Goal: Use online tool/utility

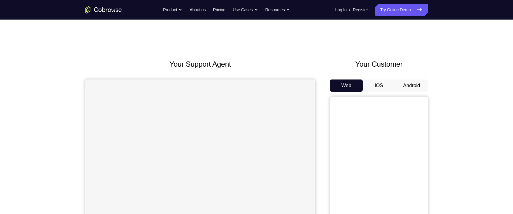
click at [422, 85] on button "Android" at bounding box center [411, 86] width 33 height 12
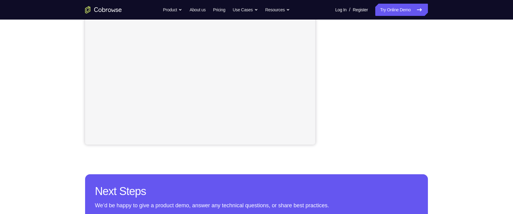
scroll to position [100, 0]
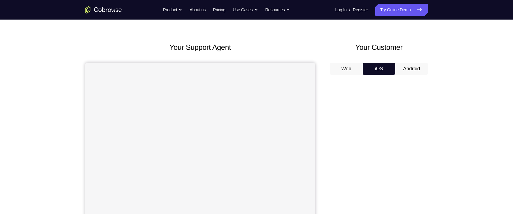
scroll to position [0, 0]
click at [424, 68] on button "Android" at bounding box center [411, 69] width 33 height 12
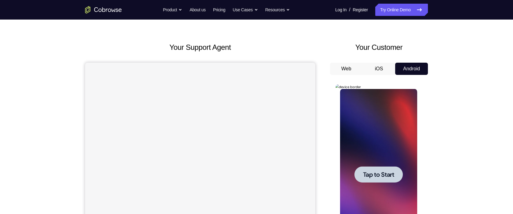
click at [367, 172] on span "Tap to Start" at bounding box center [378, 175] width 31 height 6
click at [372, 174] on div at bounding box center [378, 175] width 77 height 172
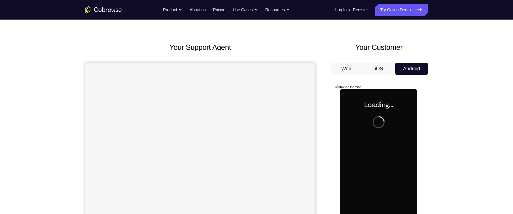
click at [372, 174] on div at bounding box center [378, 175] width 77 height 172
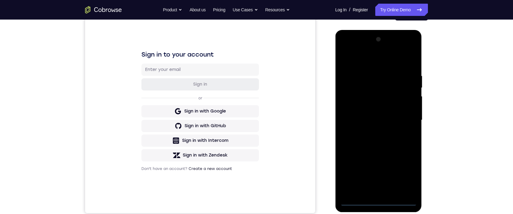
click at [380, 201] on div at bounding box center [378, 121] width 77 height 172
click at [405, 174] on div at bounding box center [378, 121] width 77 height 172
click at [361, 59] on div at bounding box center [378, 121] width 77 height 172
click at [406, 113] on div at bounding box center [378, 121] width 77 height 172
click at [372, 131] on div at bounding box center [378, 121] width 77 height 172
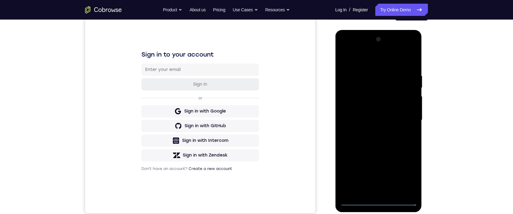
click at [372, 116] on div at bounding box center [378, 121] width 77 height 172
click at [372, 110] on div at bounding box center [378, 121] width 77 height 172
click at [371, 119] on div at bounding box center [378, 121] width 77 height 172
click at [381, 139] on div at bounding box center [378, 121] width 77 height 172
click at [382, 138] on div at bounding box center [378, 121] width 77 height 172
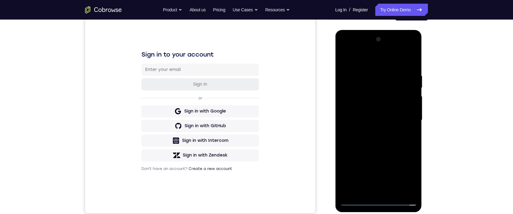
click at [382, 138] on div at bounding box center [378, 121] width 77 height 172
click at [372, 147] on div at bounding box center [378, 121] width 77 height 172
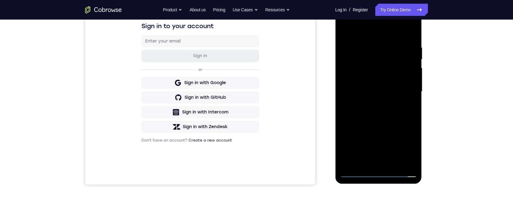
scroll to position [74, 0]
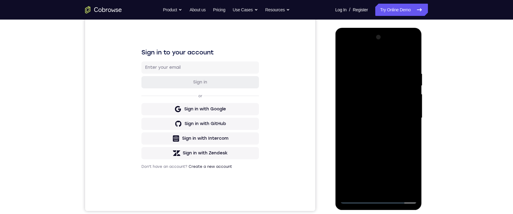
click at [368, 69] on div at bounding box center [378, 118] width 77 height 172
click at [405, 126] on div at bounding box center [378, 118] width 77 height 172
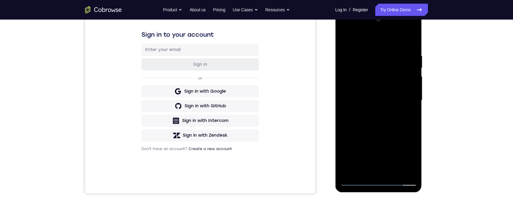
click at [410, 83] on div at bounding box center [378, 101] width 77 height 172
click at [410, 78] on div at bounding box center [378, 101] width 77 height 172
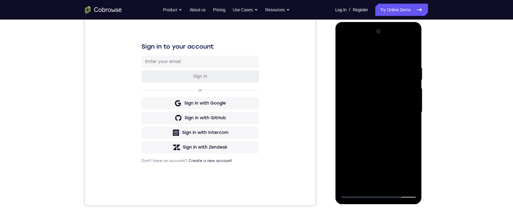
click at [409, 61] on div at bounding box center [378, 113] width 77 height 172
click at [363, 51] on div at bounding box center [378, 113] width 77 height 172
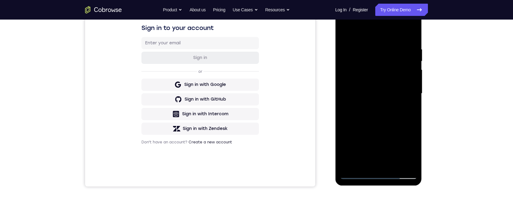
drag, startPoint x: 384, startPoint y: 127, endPoint x: 380, endPoint y: 99, distance: 28.1
click at [380, 100] on div at bounding box center [378, 94] width 77 height 172
click at [387, 85] on div at bounding box center [378, 94] width 77 height 172
click at [409, 167] on div at bounding box center [378, 94] width 77 height 172
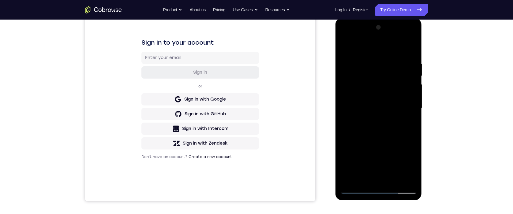
click at [349, 181] on div at bounding box center [378, 109] width 77 height 172
drag, startPoint x: 393, startPoint y: 133, endPoint x: 394, endPoint y: 98, distance: 34.9
click at [394, 99] on div at bounding box center [378, 109] width 77 height 172
drag, startPoint x: 389, startPoint y: 127, endPoint x: 393, endPoint y: 66, distance: 60.5
click at [394, 66] on div at bounding box center [378, 109] width 77 height 172
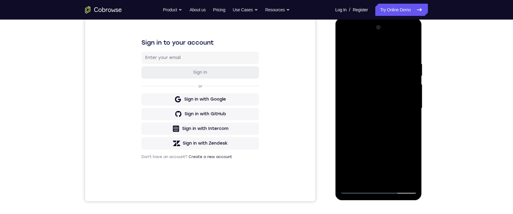
drag, startPoint x: 380, startPoint y: 123, endPoint x: 386, endPoint y: 103, distance: 21.0
click at [385, 101] on div at bounding box center [378, 109] width 77 height 172
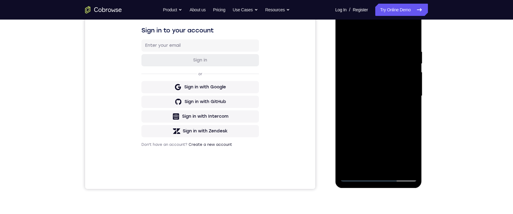
drag, startPoint x: 389, startPoint y: 107, endPoint x: 393, endPoint y: 86, distance: 21.1
click at [391, 82] on div at bounding box center [378, 96] width 77 height 172
drag, startPoint x: 394, startPoint y: 124, endPoint x: 387, endPoint y: 84, distance: 40.3
click at [387, 94] on div at bounding box center [378, 96] width 77 height 172
drag, startPoint x: 385, startPoint y: 126, endPoint x: 387, endPoint y: 63, distance: 62.2
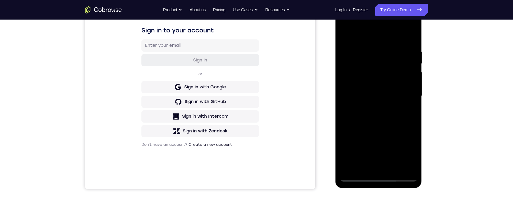
click at [385, 91] on div at bounding box center [378, 96] width 77 height 172
drag, startPoint x: 367, startPoint y: 148, endPoint x: 366, endPoint y: 153, distance: 5.3
click at [366, 153] on div at bounding box center [378, 96] width 77 height 172
drag, startPoint x: 380, startPoint y: 68, endPoint x: 368, endPoint y: 122, distance: 55.5
click at [368, 133] on div at bounding box center [378, 96] width 77 height 172
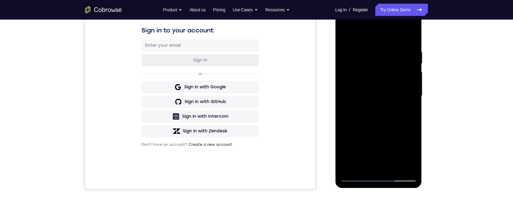
drag, startPoint x: 371, startPoint y: 67, endPoint x: 372, endPoint y: 88, distance: 21.1
click at [368, 89] on div at bounding box center [378, 96] width 77 height 172
click at [415, 90] on div at bounding box center [378, 96] width 77 height 172
click at [414, 88] on div at bounding box center [378, 96] width 77 height 172
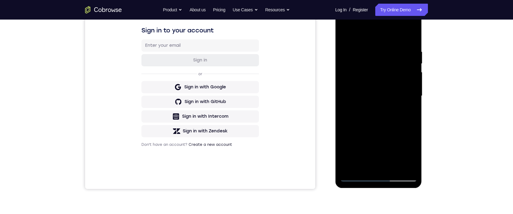
click at [414, 88] on div at bounding box center [378, 96] width 77 height 172
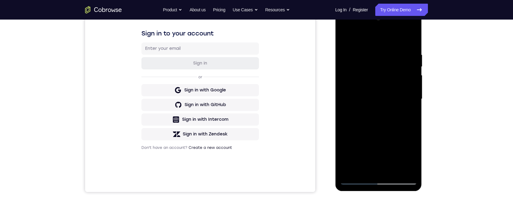
drag, startPoint x: 391, startPoint y: 108, endPoint x: 391, endPoint y: 94, distance: 14.1
click at [391, 93] on div at bounding box center [378, 99] width 77 height 172
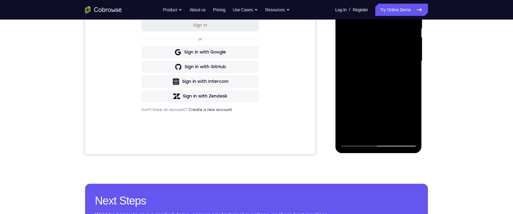
drag, startPoint x: 382, startPoint y: 98, endPoint x: 391, endPoint y: 47, distance: 51.6
click at [391, 35] on div at bounding box center [378, 61] width 77 height 172
drag, startPoint x: 385, startPoint y: 99, endPoint x: 400, endPoint y: 26, distance: 74.7
click at [393, 11] on div at bounding box center [378, 61] width 77 height 172
drag, startPoint x: 387, startPoint y: 70, endPoint x: 383, endPoint y: 90, distance: 20.0
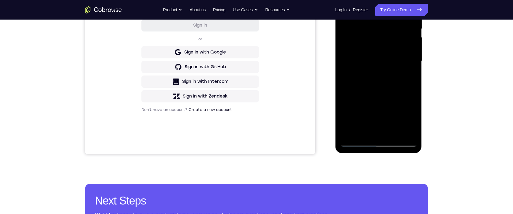
click at [383, 92] on div at bounding box center [378, 61] width 77 height 172
drag, startPoint x: 372, startPoint y: 135, endPoint x: 372, endPoint y: 138, distance: 3.4
click at [372, 138] on div at bounding box center [378, 61] width 77 height 172
drag, startPoint x: 375, startPoint y: 59, endPoint x: 372, endPoint y: 110, distance: 50.7
click at [368, 127] on div at bounding box center [378, 61] width 77 height 172
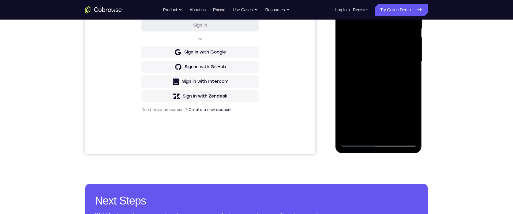
click at [415, 60] on div at bounding box center [378, 61] width 77 height 172
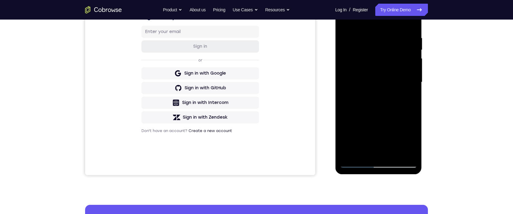
click at [413, 81] on div at bounding box center [378, 83] width 77 height 172
click at [343, 81] on div at bounding box center [378, 83] width 77 height 172
click at [414, 80] on div at bounding box center [378, 83] width 77 height 172
click at [414, 79] on div at bounding box center [378, 83] width 77 height 172
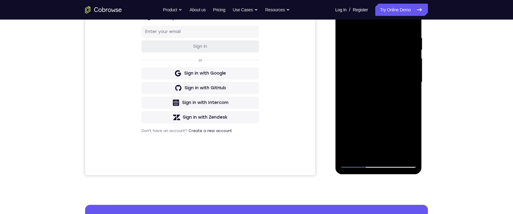
click at [415, 80] on div at bounding box center [378, 83] width 77 height 172
drag, startPoint x: 405, startPoint y: 135, endPoint x: 418, endPoint y: 62, distance: 73.5
click at [418, 62] on div at bounding box center [378, 83] width 87 height 183
drag, startPoint x: 370, startPoint y: 107, endPoint x: 372, endPoint y: 51, distance: 56.4
click at [372, 41] on div at bounding box center [378, 83] width 77 height 172
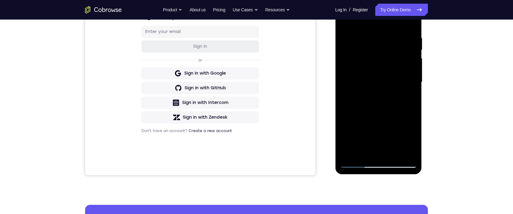
drag, startPoint x: 360, startPoint y: 94, endPoint x: 370, endPoint y: 57, distance: 38.9
click at [368, 61] on div at bounding box center [378, 83] width 77 height 172
drag, startPoint x: 369, startPoint y: 118, endPoint x: 382, endPoint y: 51, distance: 68.4
click at [384, 60] on div at bounding box center [378, 83] width 77 height 172
drag, startPoint x: 366, startPoint y: 122, endPoint x: 370, endPoint y: 108, distance: 14.0
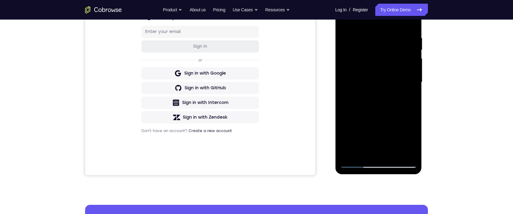
click at [367, 108] on div at bounding box center [378, 83] width 77 height 172
drag, startPoint x: 385, startPoint y: 112, endPoint x: 392, endPoint y: 72, distance: 41.3
click at [391, 61] on div at bounding box center [378, 83] width 77 height 172
drag, startPoint x: 388, startPoint y: 133, endPoint x: 392, endPoint y: 81, distance: 52.2
click at [392, 78] on div at bounding box center [378, 83] width 77 height 172
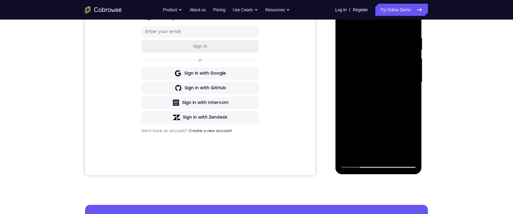
drag, startPoint x: 395, startPoint y: 80, endPoint x: 399, endPoint y: 60, distance: 19.8
click at [398, 59] on div at bounding box center [378, 83] width 77 height 172
click at [413, 90] on div at bounding box center [378, 83] width 77 height 172
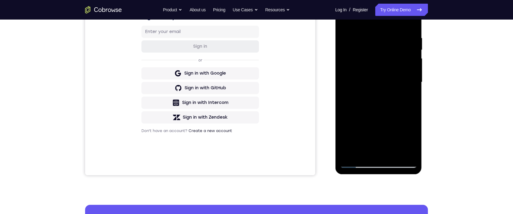
click at [413, 90] on div at bounding box center [378, 83] width 77 height 172
